Goal: Transaction & Acquisition: Purchase product/service

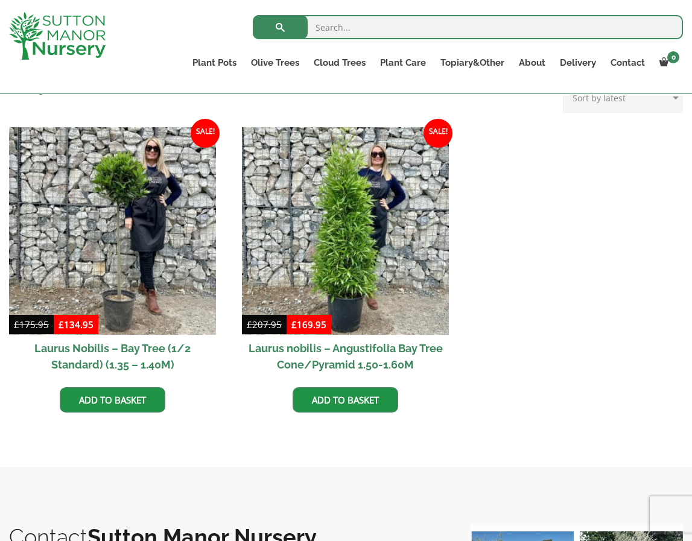
scroll to position [423, 0]
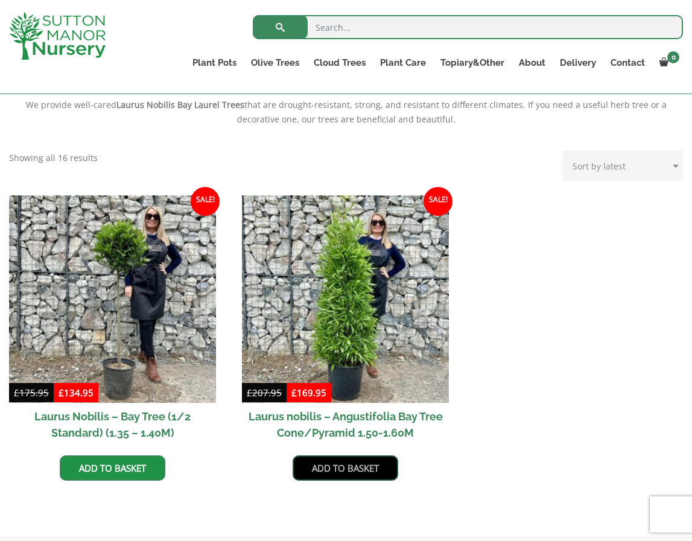
click at [354, 468] on link "Add to basket" at bounding box center [346, 468] width 106 height 25
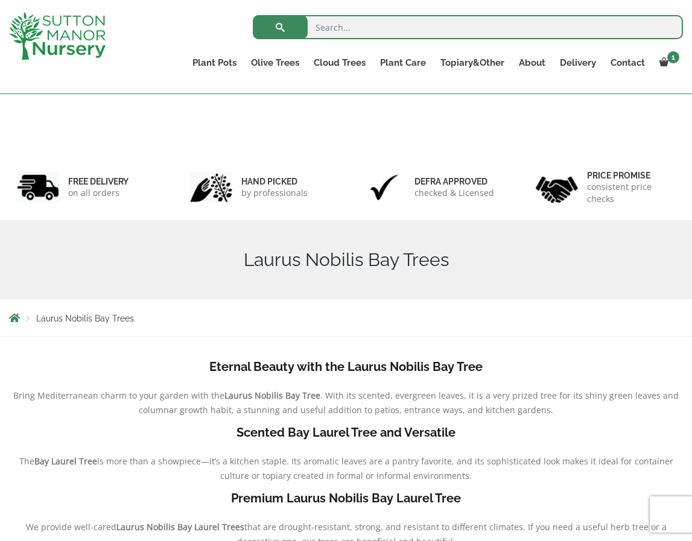
scroll to position [323, 0]
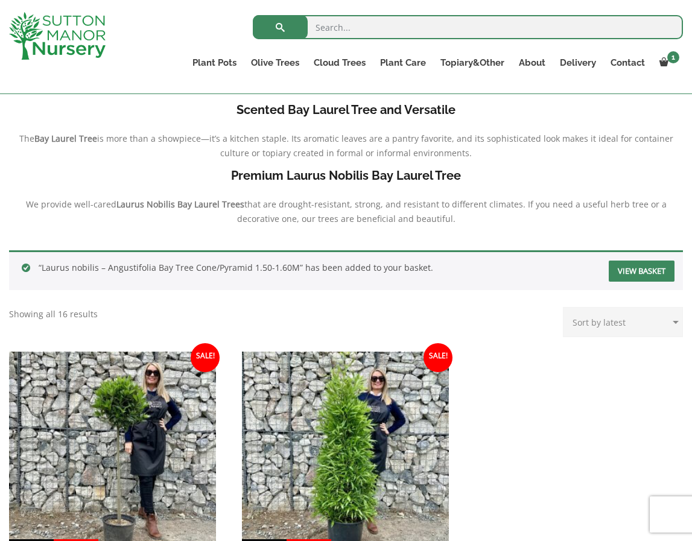
click at [647, 267] on link "View basket" at bounding box center [642, 271] width 66 height 21
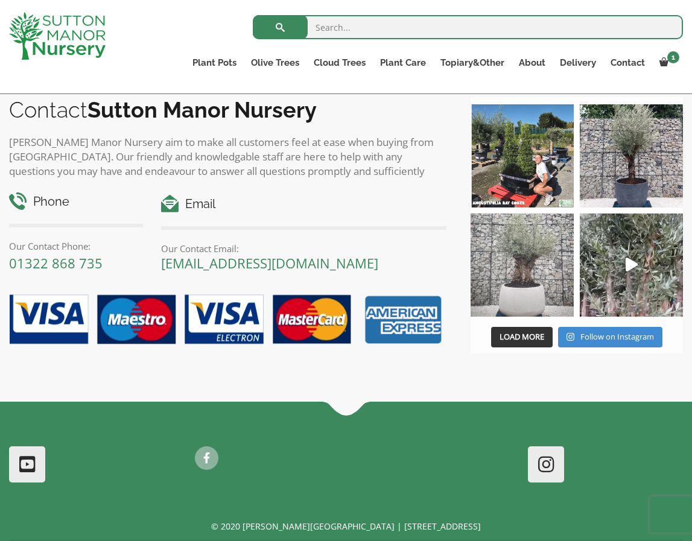
scroll to position [853, 0]
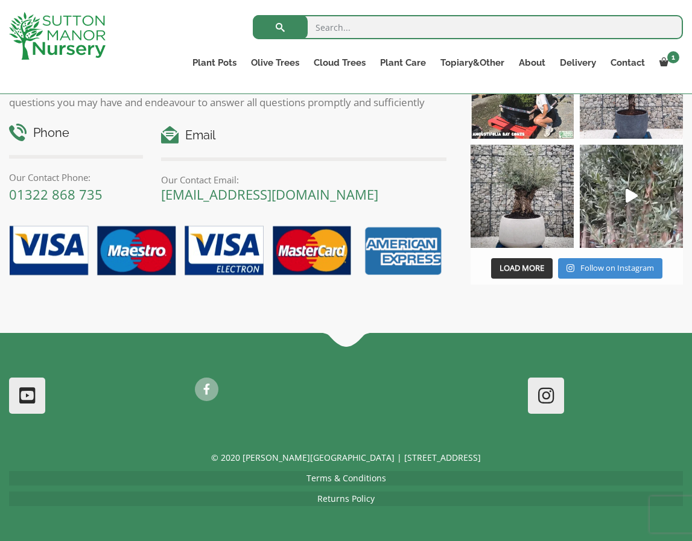
click at [461, 305] on div "Contact Sutton Manor Nursery Sutton Manor Nursery aim to make all customers fee…" at bounding box center [346, 153] width 692 height 362
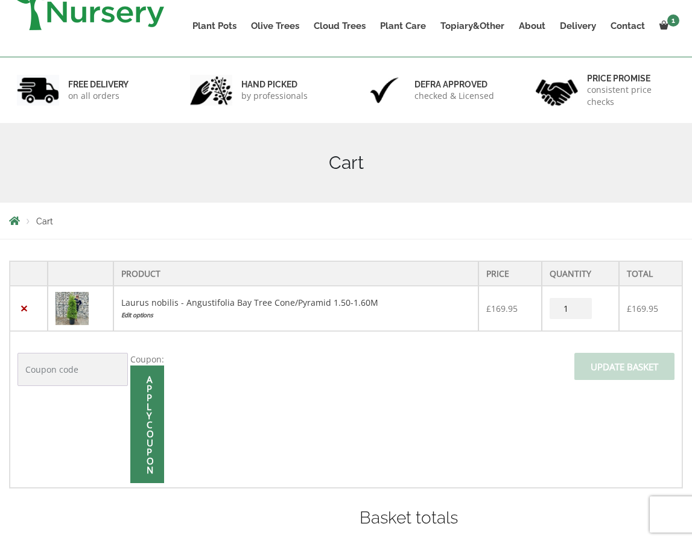
scroll to position [0, 0]
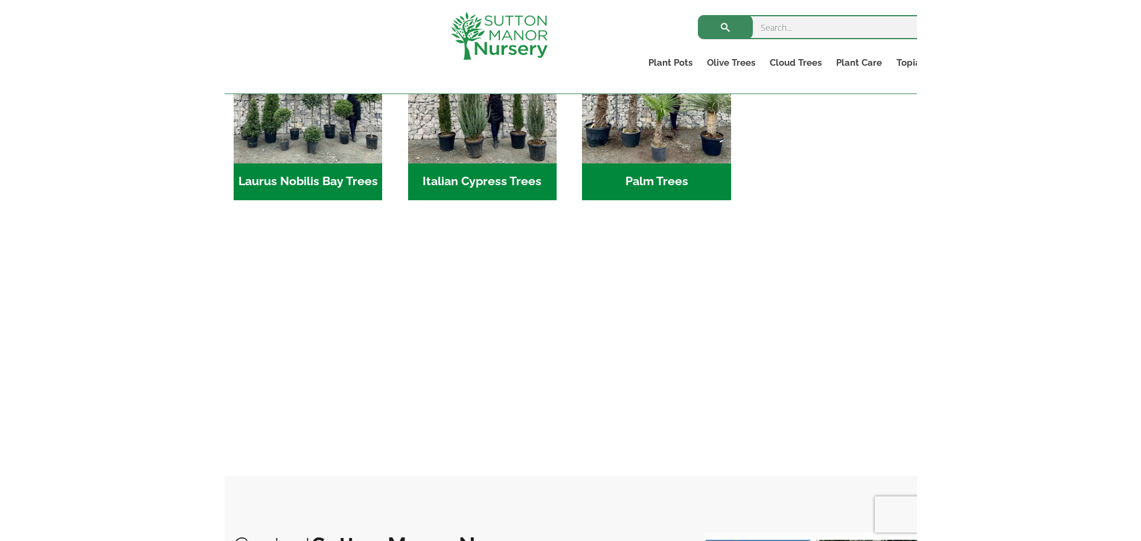
scroll to position [1341, 0]
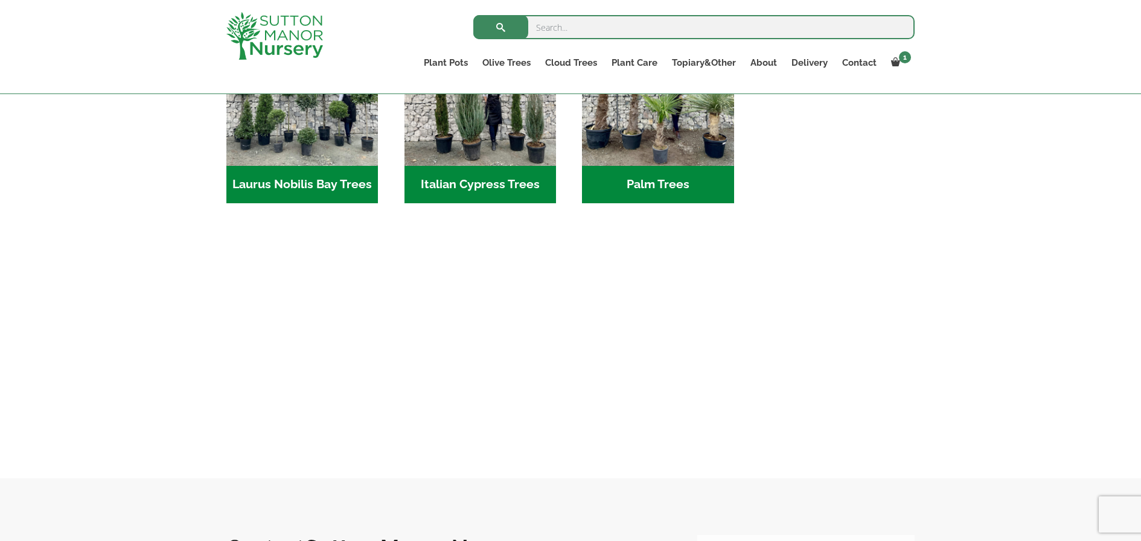
click at [539, 23] on input "search" at bounding box center [693, 27] width 441 height 24
type input "trade"
click at [473, 15] on button "submit" at bounding box center [500, 27] width 55 height 24
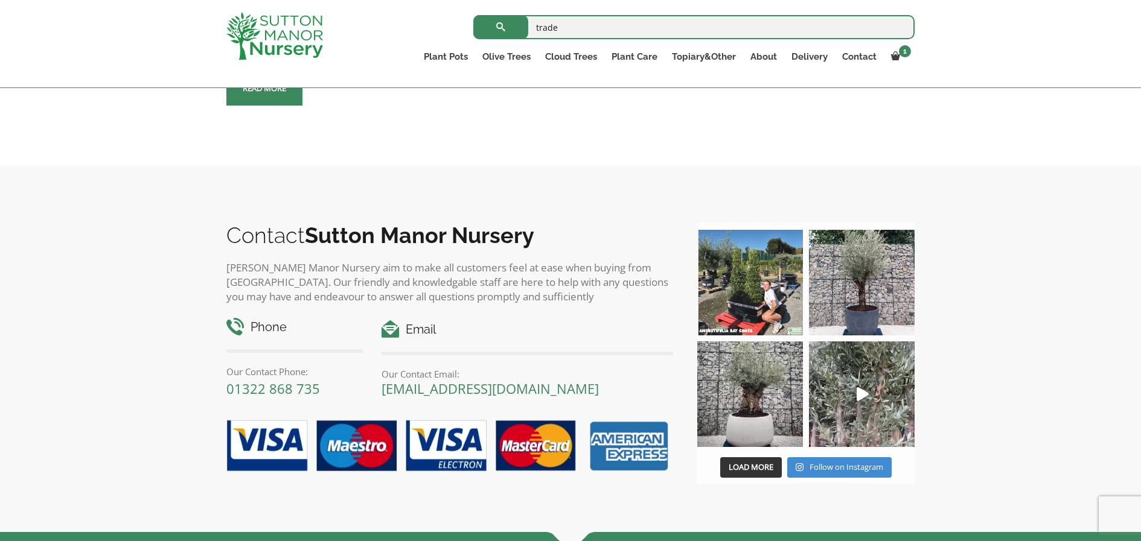
scroll to position [302, 0]
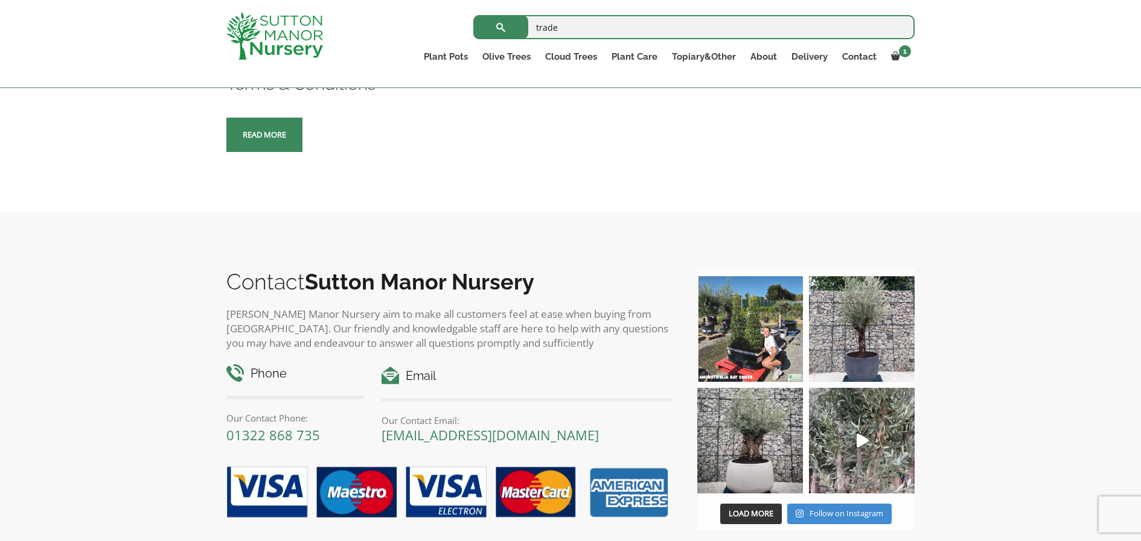
click at [264, 135] on span at bounding box center [264, 135] width 0 height 0
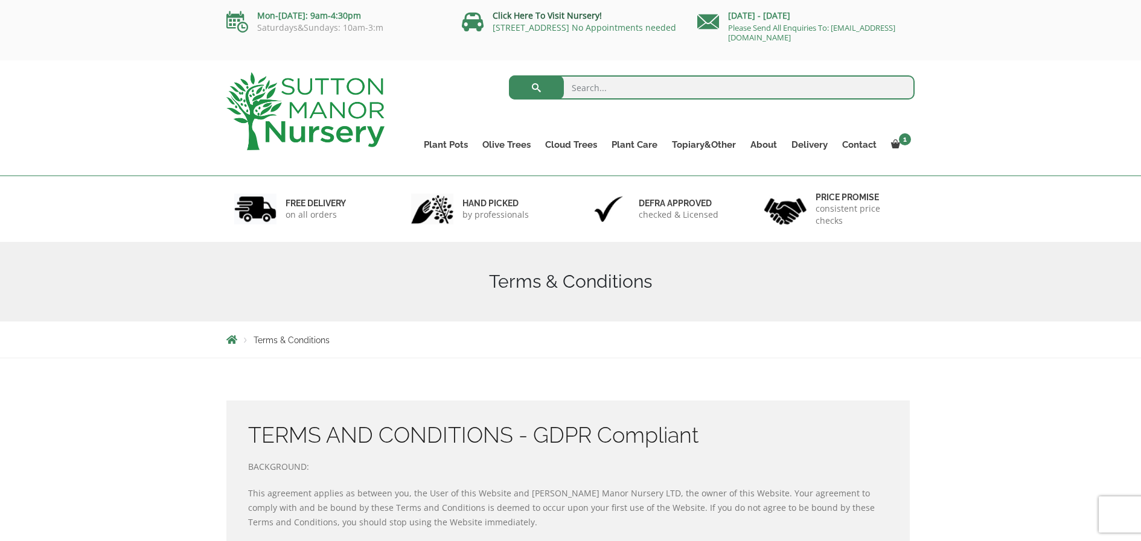
click at [540, 18] on link "Click Here To Visit Nursery!" at bounding box center [547, 15] width 109 height 11
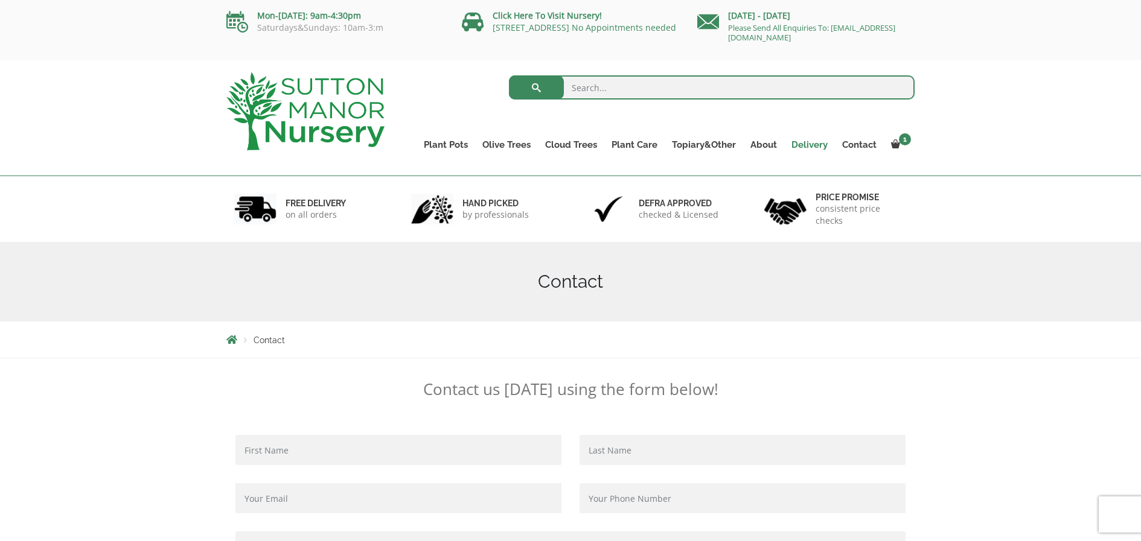
click at [819, 146] on link "Delivery" at bounding box center [809, 144] width 51 height 17
